Goal: Find specific page/section: Find specific page/section

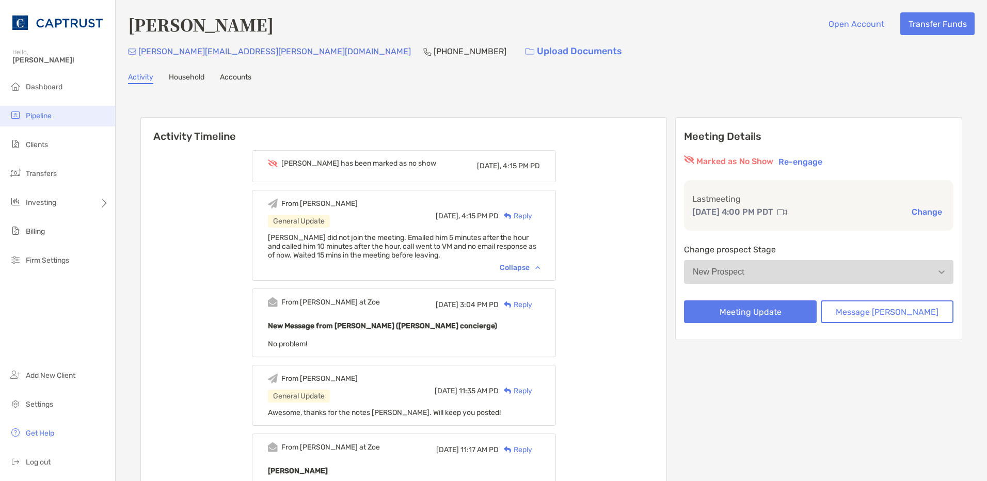
drag, startPoint x: 0, startPoint y: 0, endPoint x: 42, endPoint y: 124, distance: 130.8
click at [42, 124] on li "Pipeline" at bounding box center [57, 116] width 115 height 21
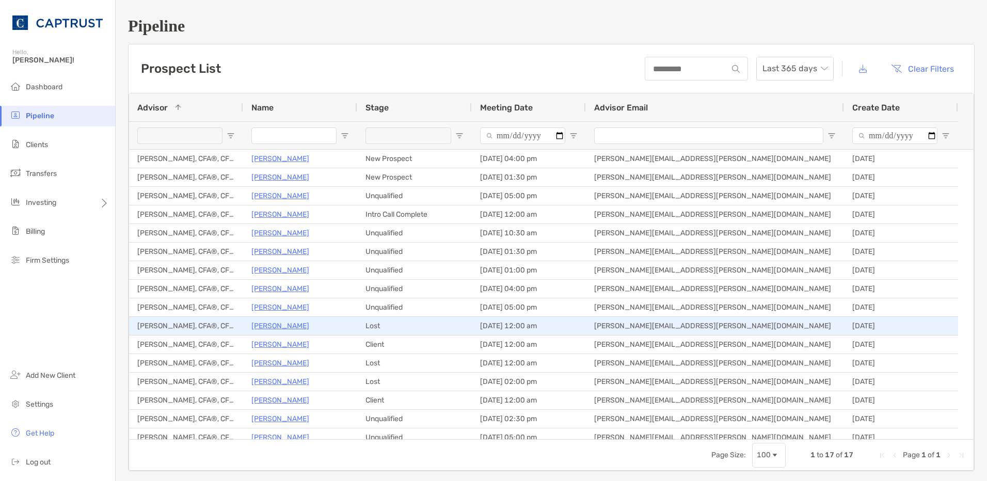
scroll to position [26, 0]
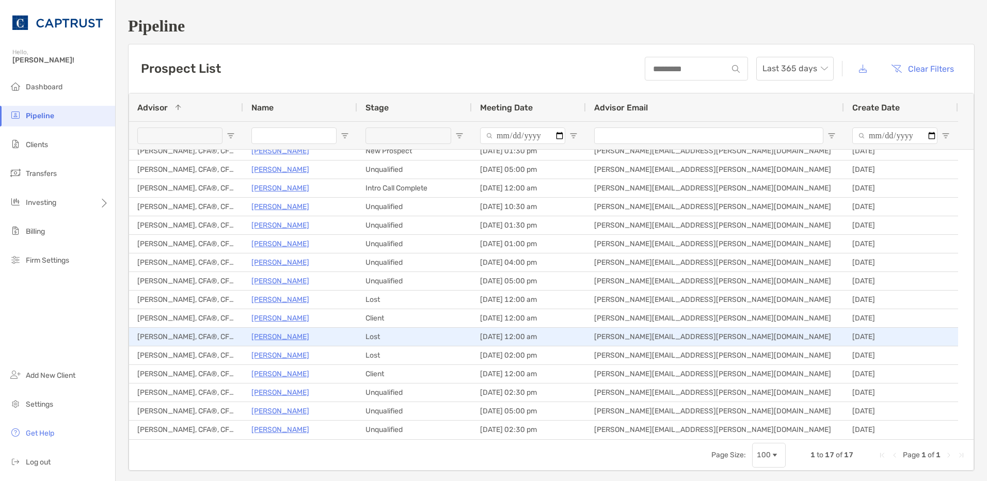
click at [284, 322] on p "[PERSON_NAME]" at bounding box center [280, 318] width 58 height 13
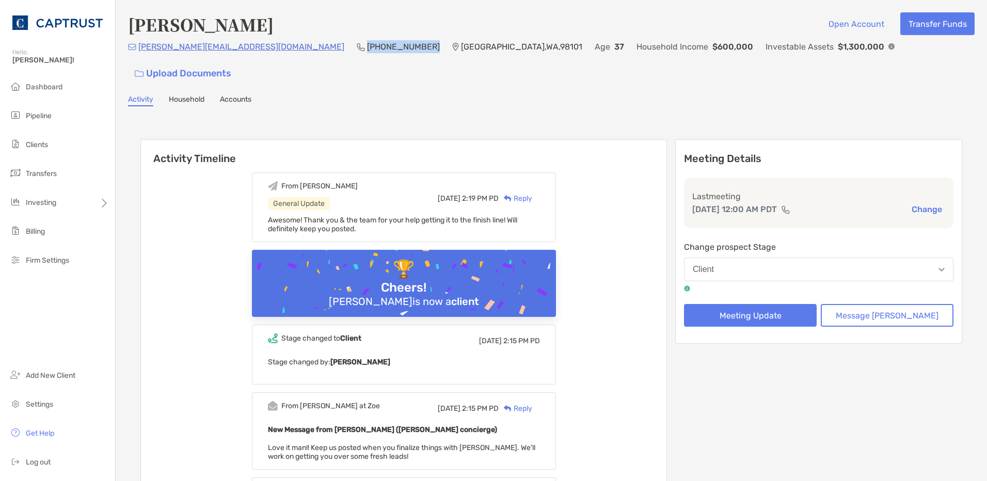
click at [367, 51] on p "[PHONE_NUMBER]" at bounding box center [403, 46] width 73 height 13
drag, startPoint x: 263, startPoint y: 51, endPoint x: 355, endPoint y: 72, distance: 94.3
